Goal: Check status: Check status

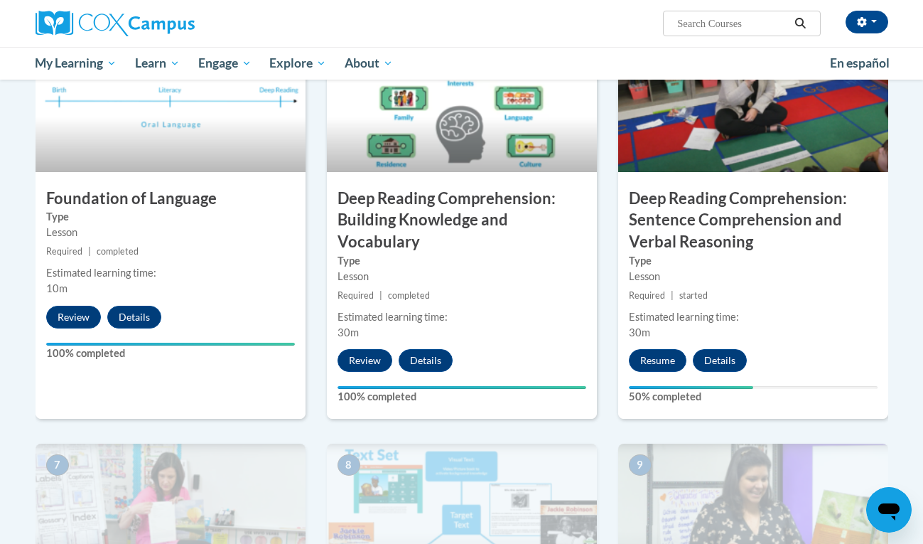
scroll to position [733, 0]
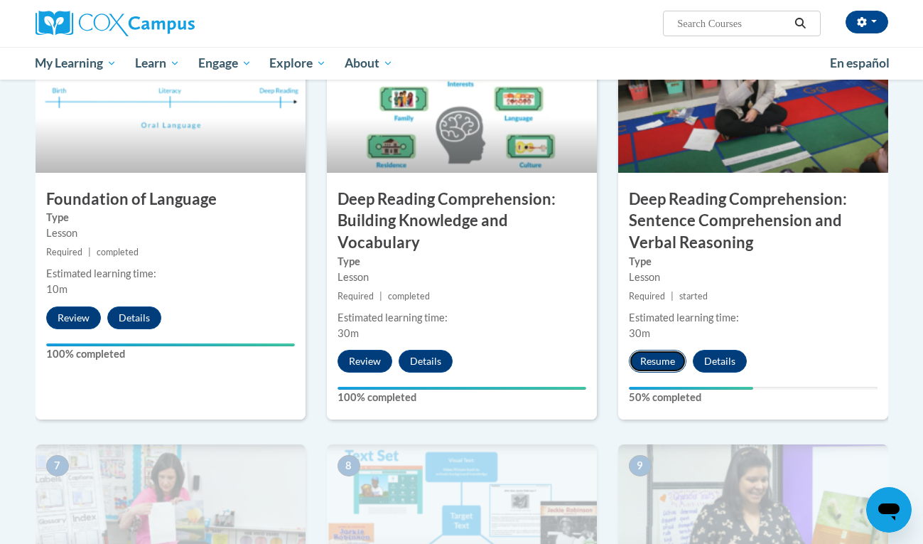
click at [652, 360] on button "Resume" at bounding box center [658, 361] width 58 height 23
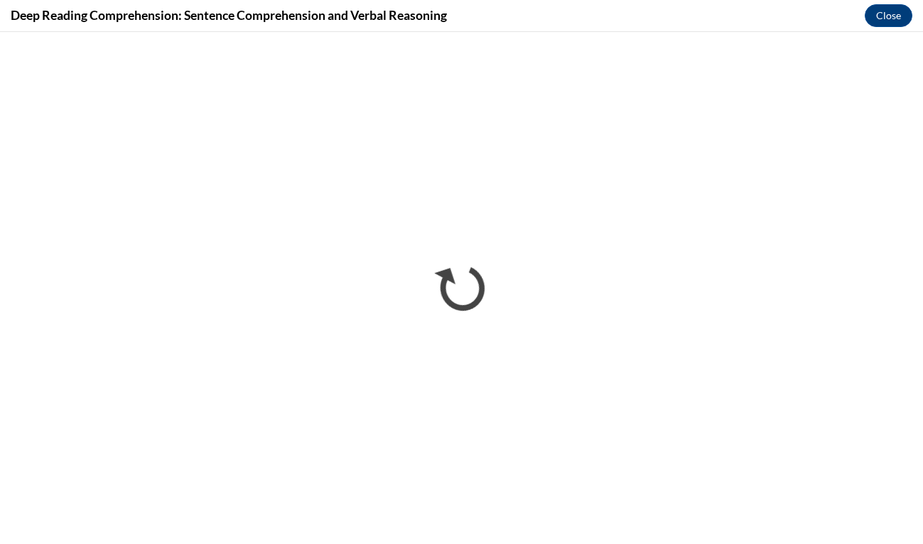
scroll to position [0, 0]
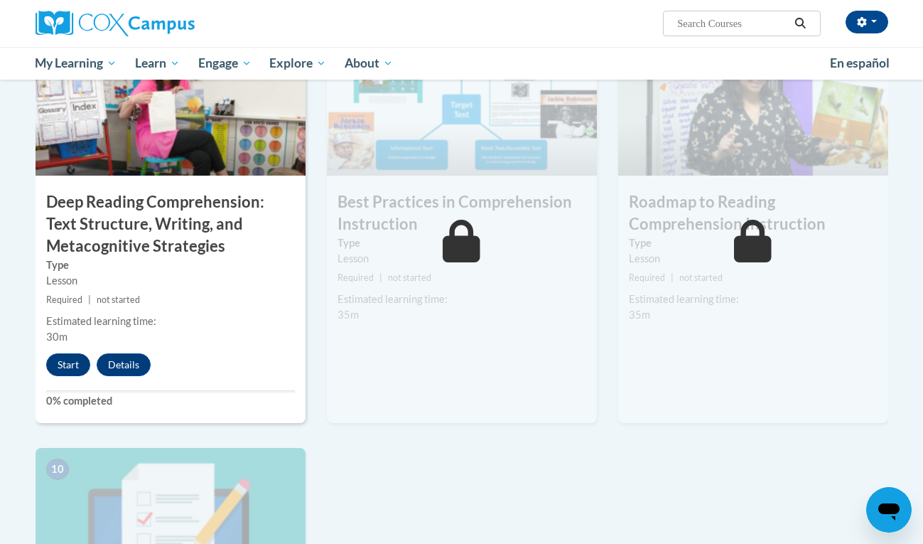
scroll to position [1148, 0]
